Goal: Task Accomplishment & Management: Complete application form

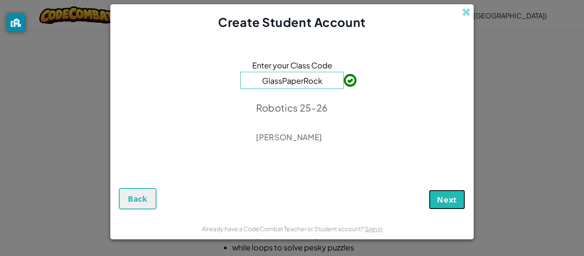
click at [448, 201] on span "Next" at bounding box center [447, 199] width 20 height 10
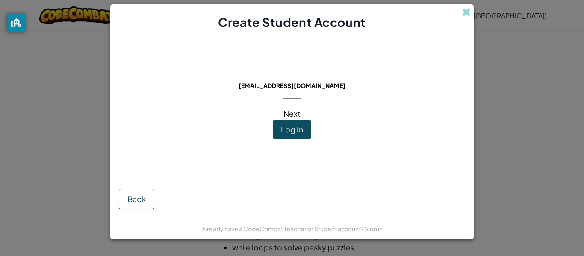
click at [294, 132] on span "Log In" at bounding box center [292, 129] width 22 height 10
